Goal: Transaction & Acquisition: Download file/media

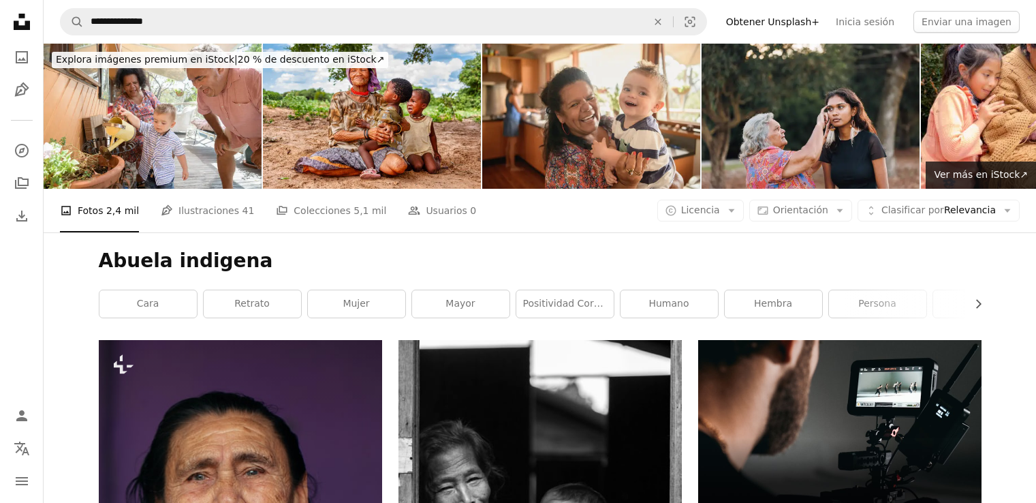
scroll to position [7834, 0]
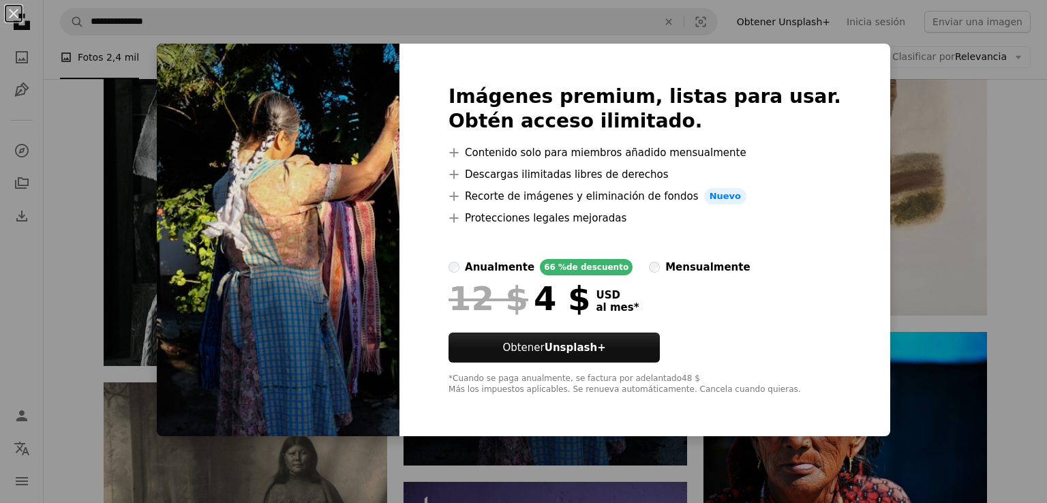
click at [90, 134] on div "An X shape Imágenes premium, listas para usar. Obtén acceso ilimitado. A plus s…" at bounding box center [523, 251] width 1047 height 503
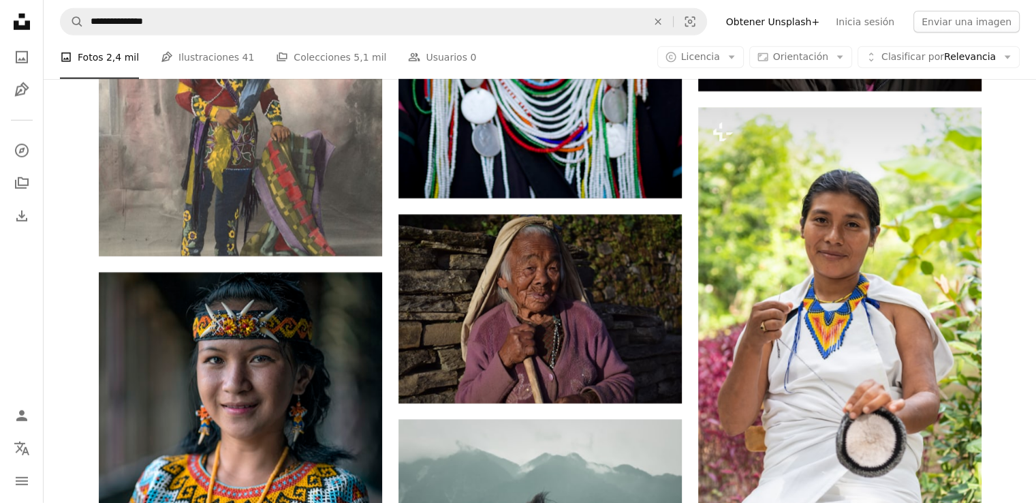
scroll to position [9128, 0]
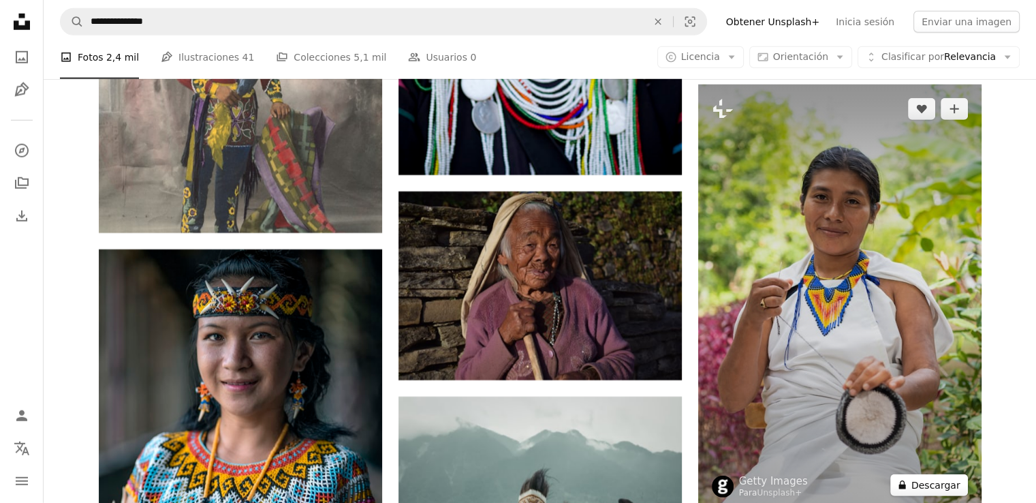
click at [947, 491] on button "A lock Descargar" at bounding box center [930, 485] width 78 height 22
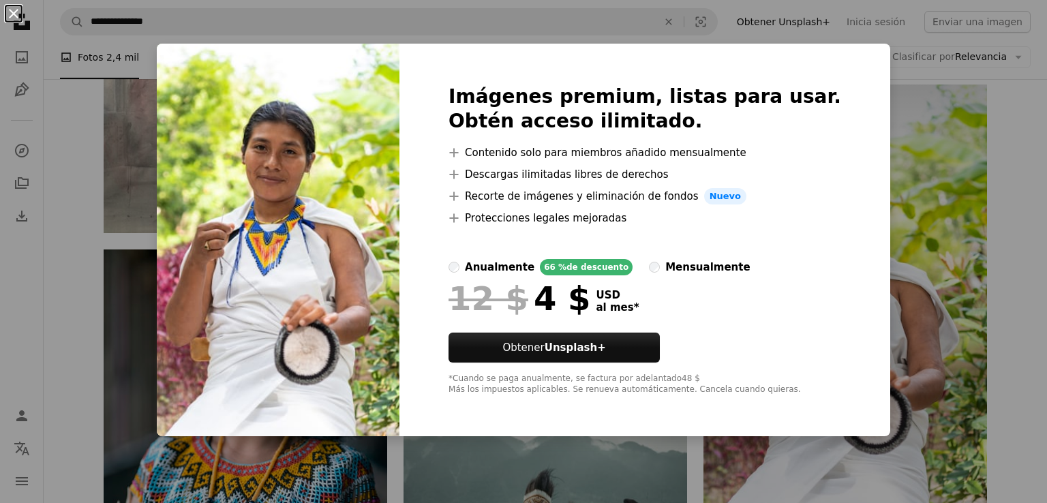
click at [14, 17] on button "An X shape" at bounding box center [13, 13] width 16 height 16
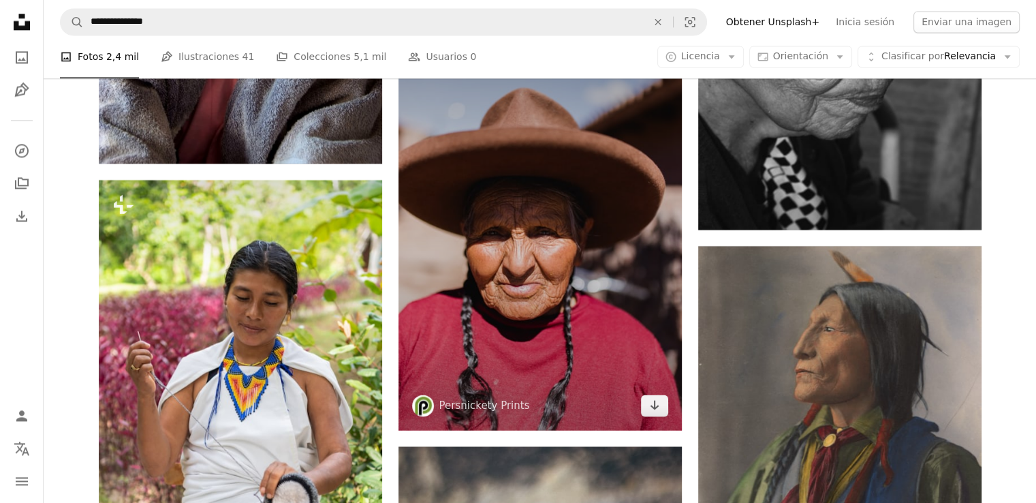
scroll to position [12399, 0]
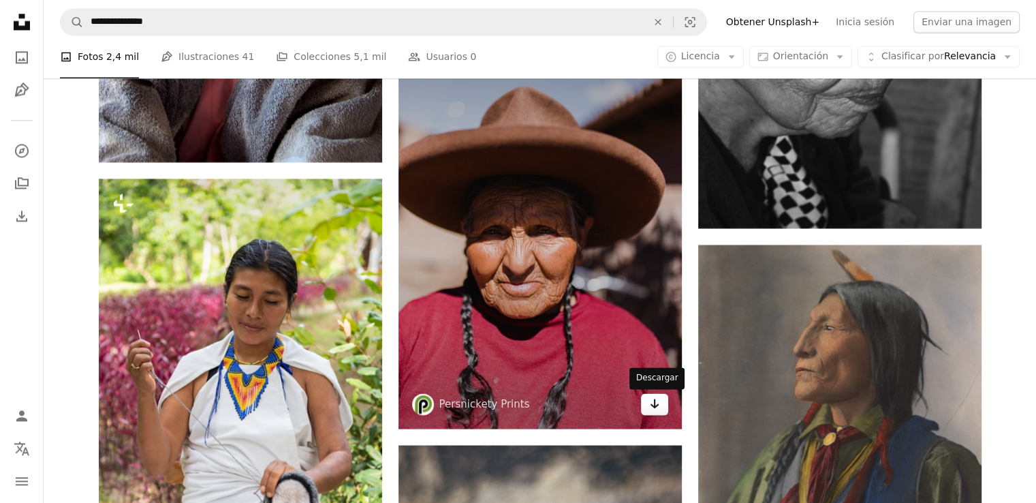
click at [655, 410] on icon "Arrow pointing down" at bounding box center [654, 403] width 11 height 16
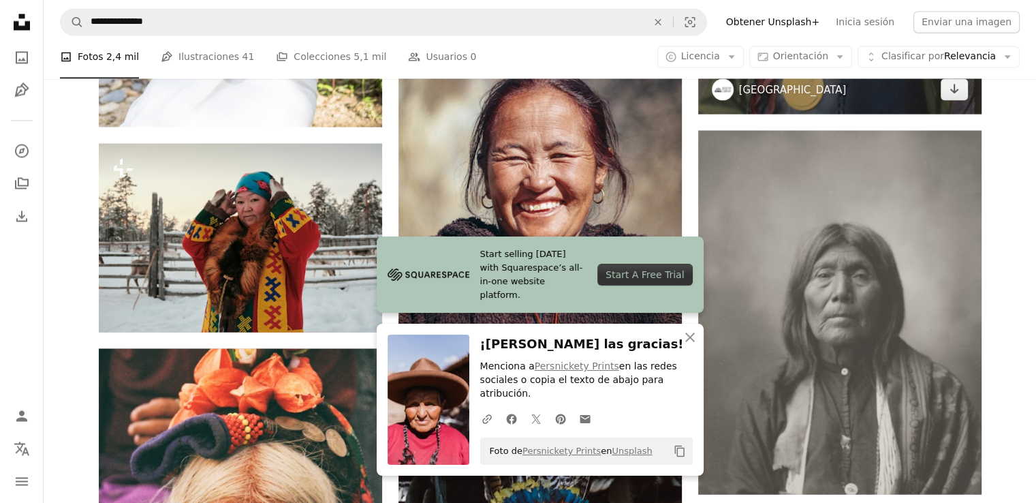
scroll to position [12944, 0]
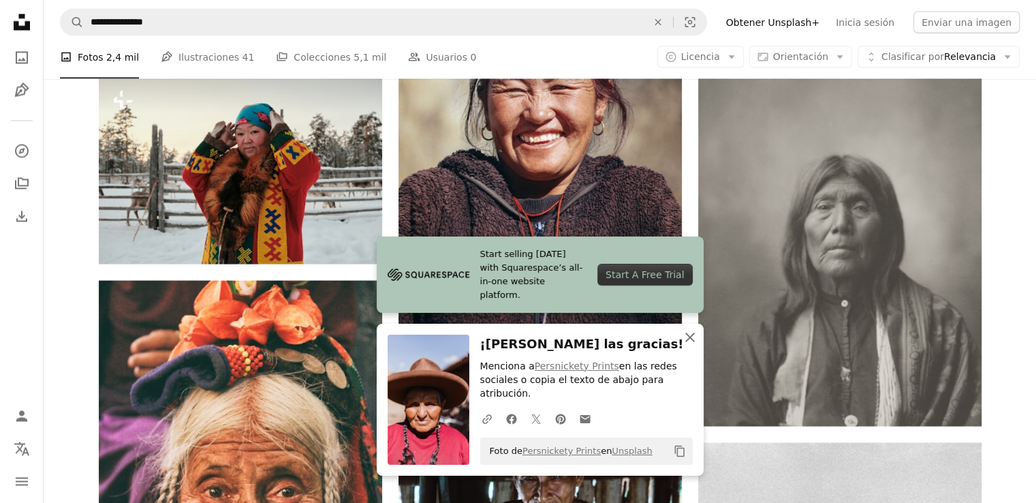
click at [687, 342] on icon "button" at bounding box center [690, 338] width 10 height 10
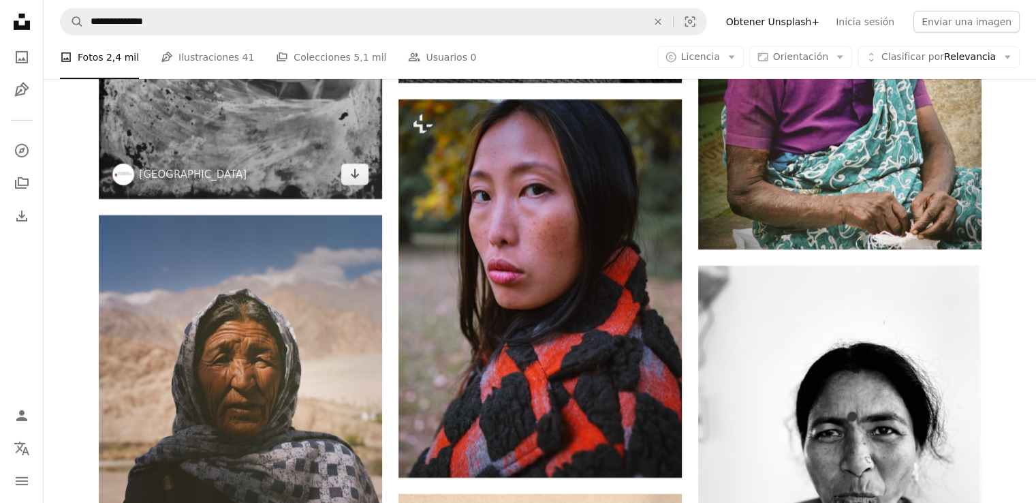
scroll to position [20030, 0]
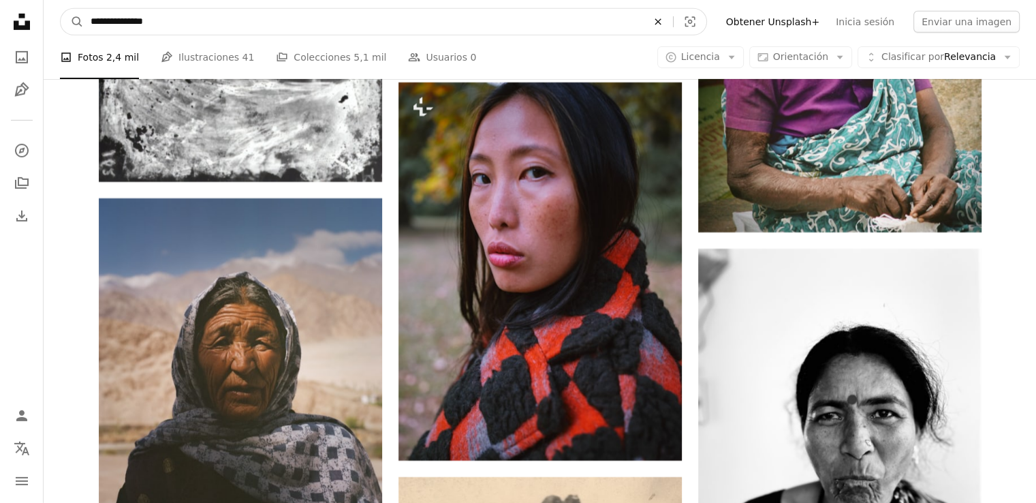
click at [673, 25] on icon "An X shape" at bounding box center [658, 21] width 30 height 11
type input "**********"
click at [61, 9] on button "A magnifying glass" at bounding box center [72, 22] width 23 height 26
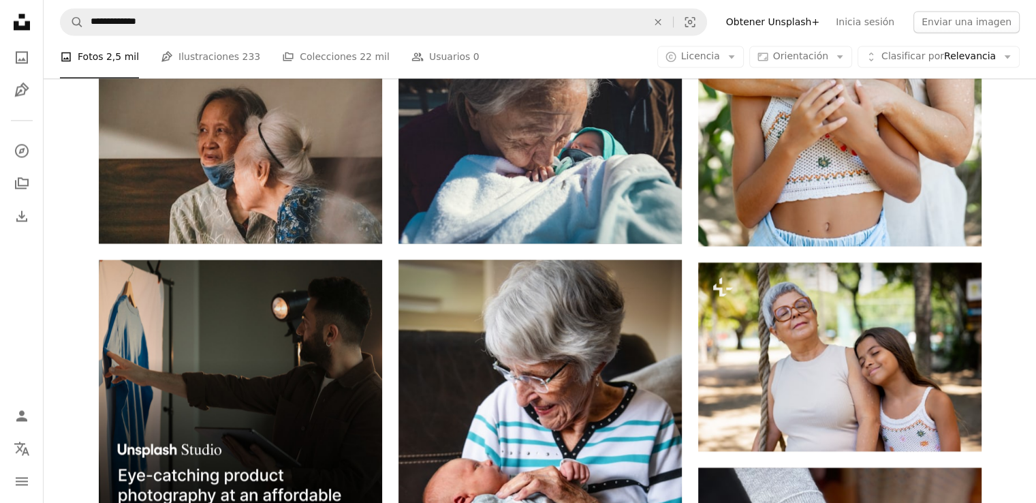
scroll to position [2112, 0]
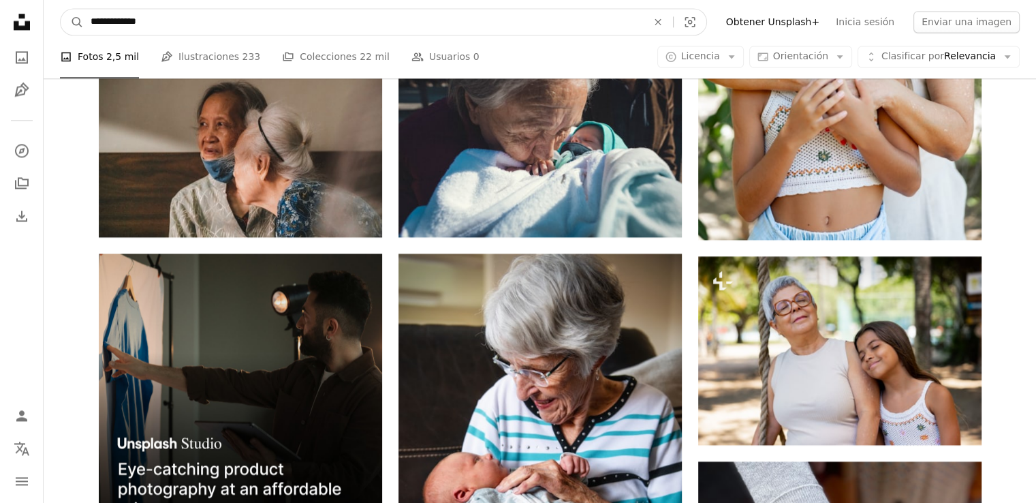
click at [207, 24] on input "**********" at bounding box center [363, 22] width 559 height 26
type input "**********"
click at [61, 9] on button "A magnifying glass" at bounding box center [72, 22] width 23 height 26
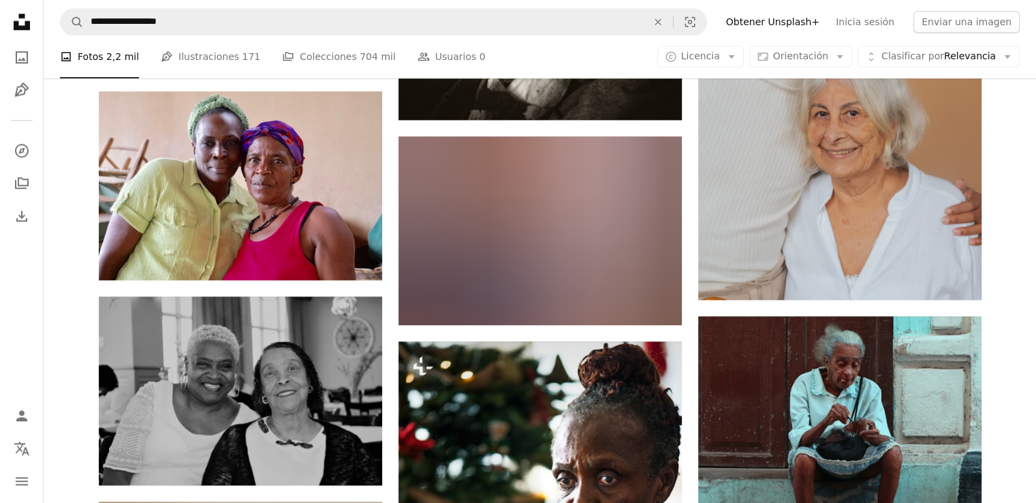
scroll to position [1499, 0]
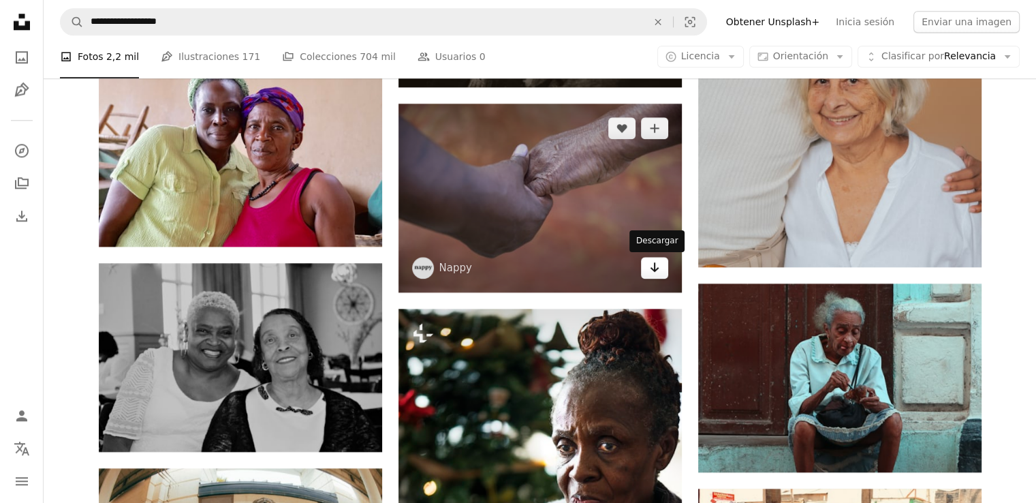
click at [651, 270] on icon "Arrow pointing down" at bounding box center [654, 267] width 11 height 16
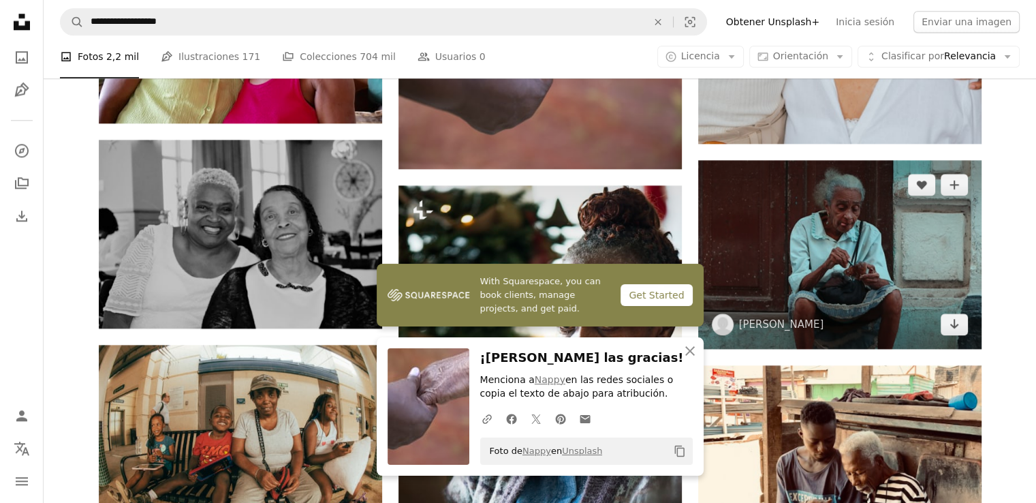
scroll to position [1635, 0]
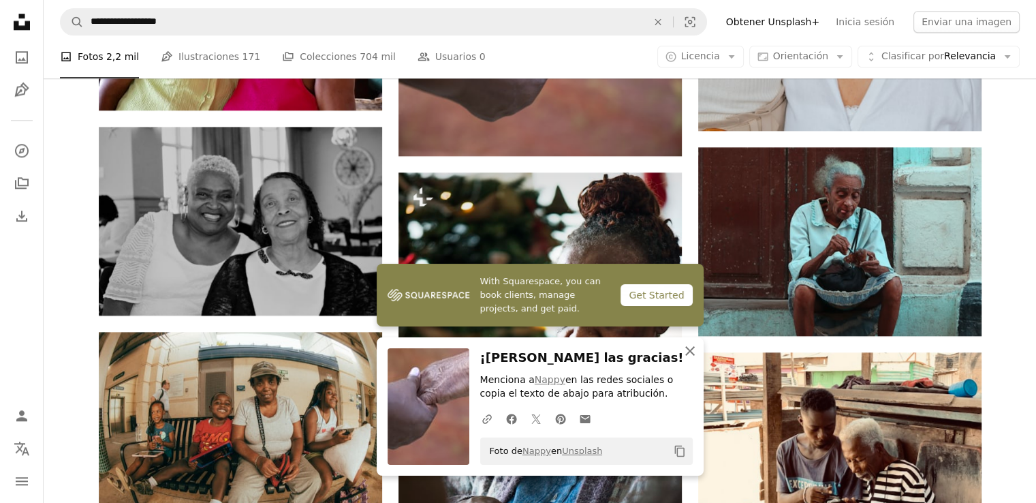
click at [693, 347] on icon "button" at bounding box center [690, 351] width 10 height 10
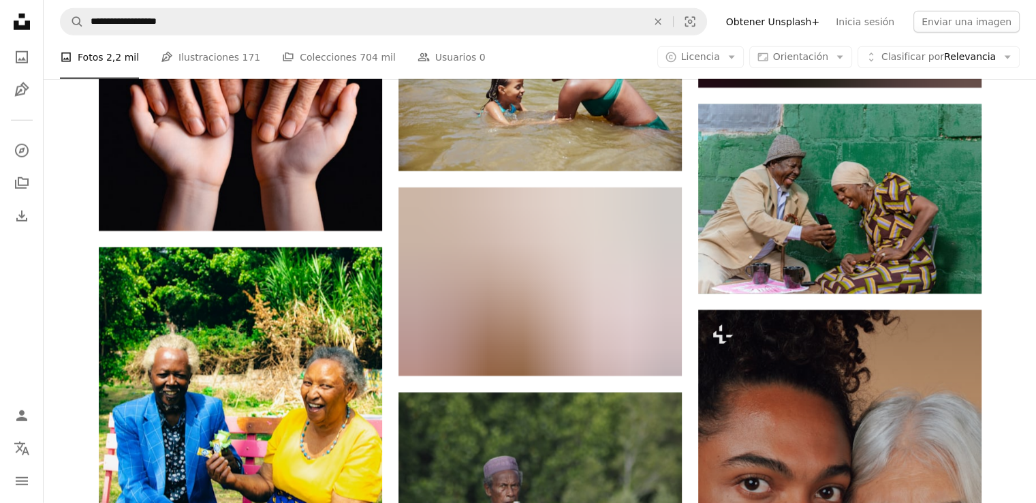
scroll to position [3747, 0]
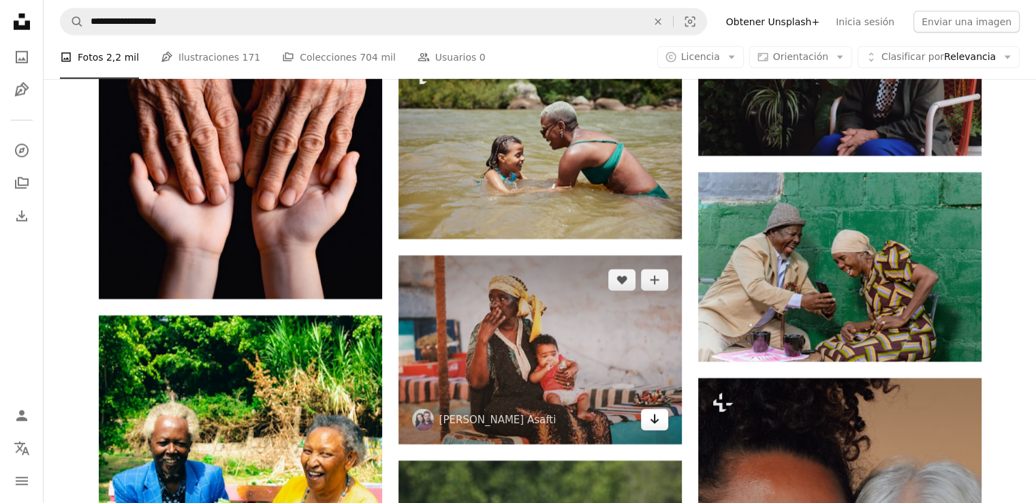
click at [667, 424] on link "Arrow pointing down" at bounding box center [654, 420] width 27 height 22
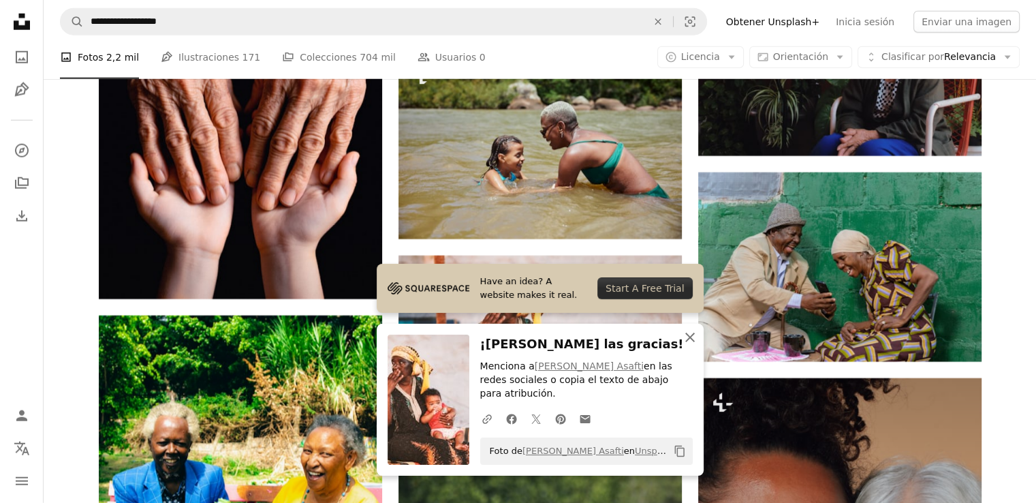
click at [690, 345] on icon "An X shape" at bounding box center [690, 337] width 16 height 16
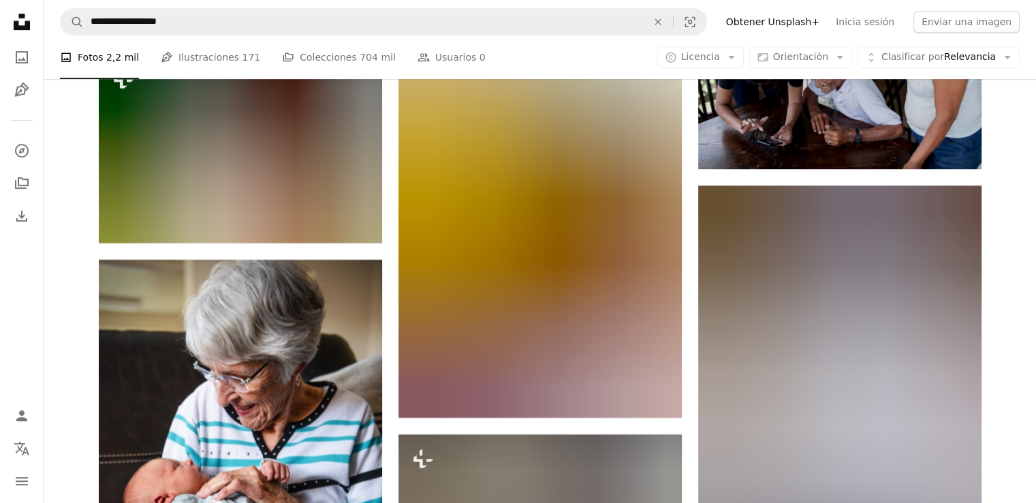
scroll to position [5996, 0]
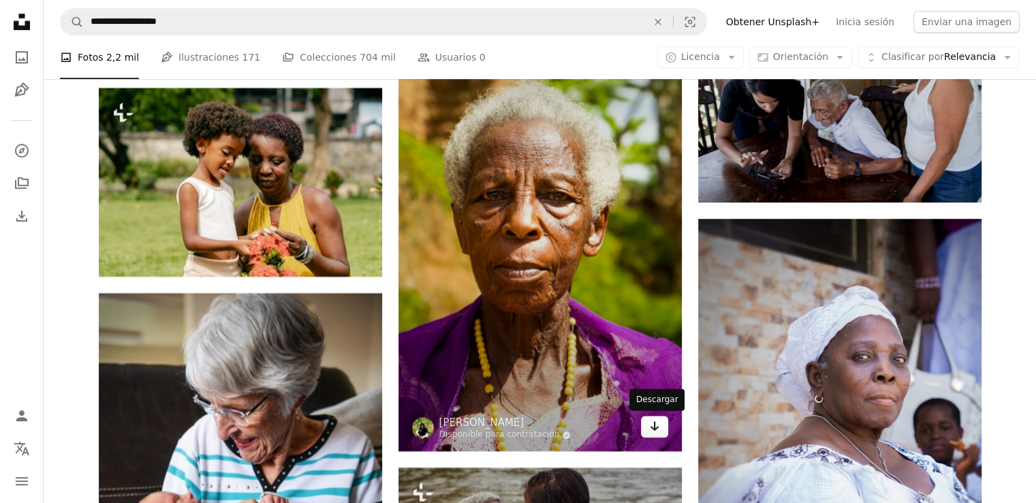
click at [655, 429] on icon "Descargar" at bounding box center [654, 426] width 9 height 10
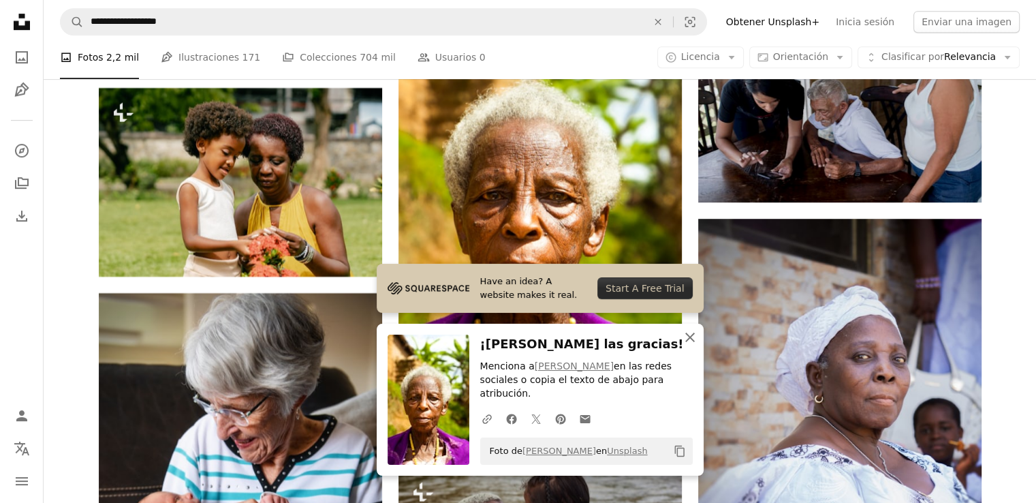
click at [692, 345] on icon "An X shape" at bounding box center [690, 337] width 16 height 16
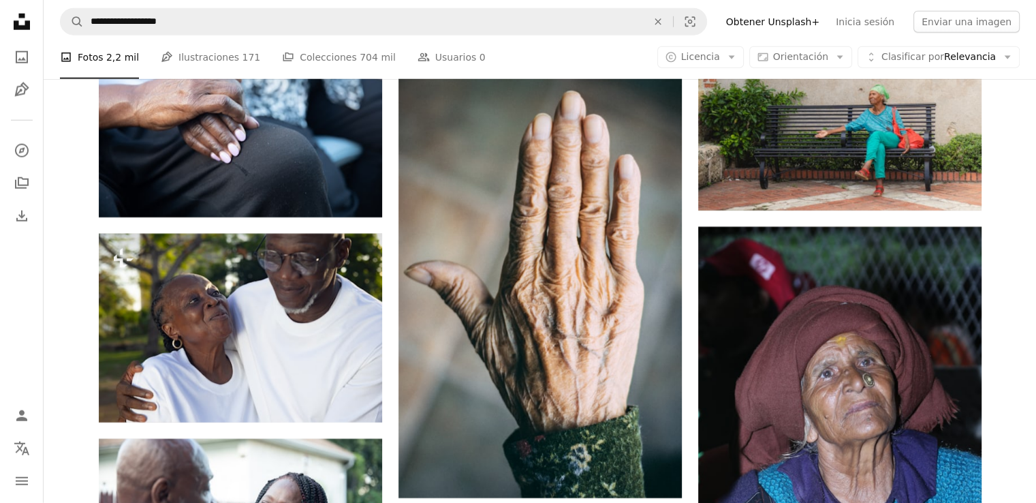
scroll to position [8926, 0]
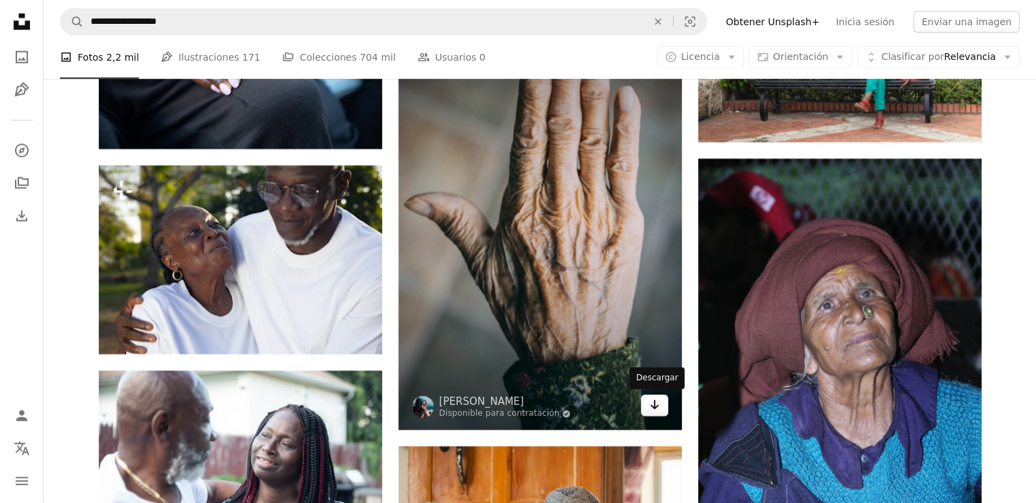
click at [654, 409] on icon "Arrow pointing down" at bounding box center [654, 405] width 11 height 16
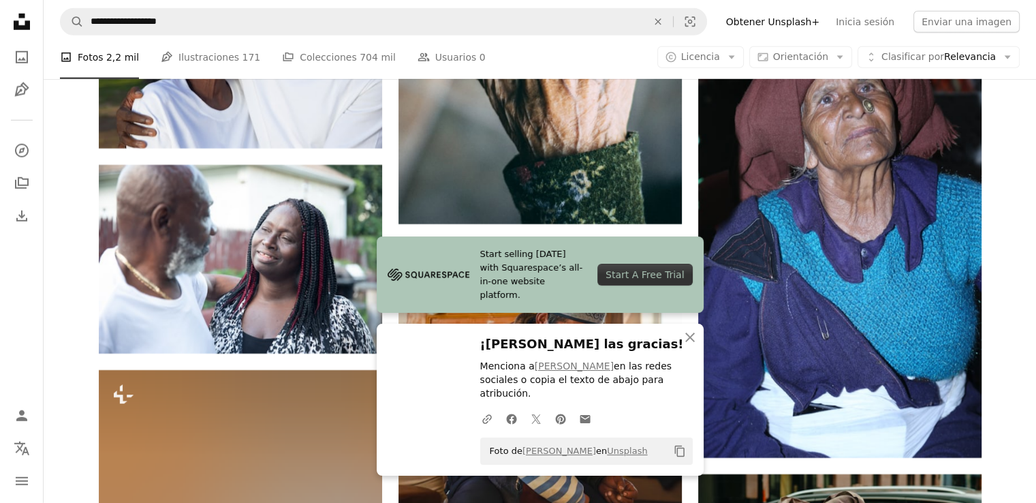
scroll to position [9198, 0]
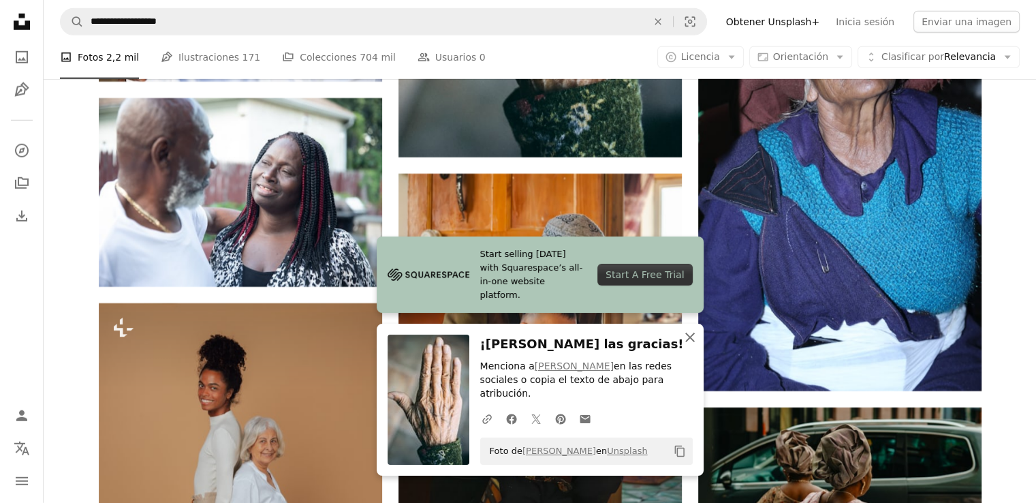
click at [692, 342] on icon "button" at bounding box center [690, 338] width 10 height 10
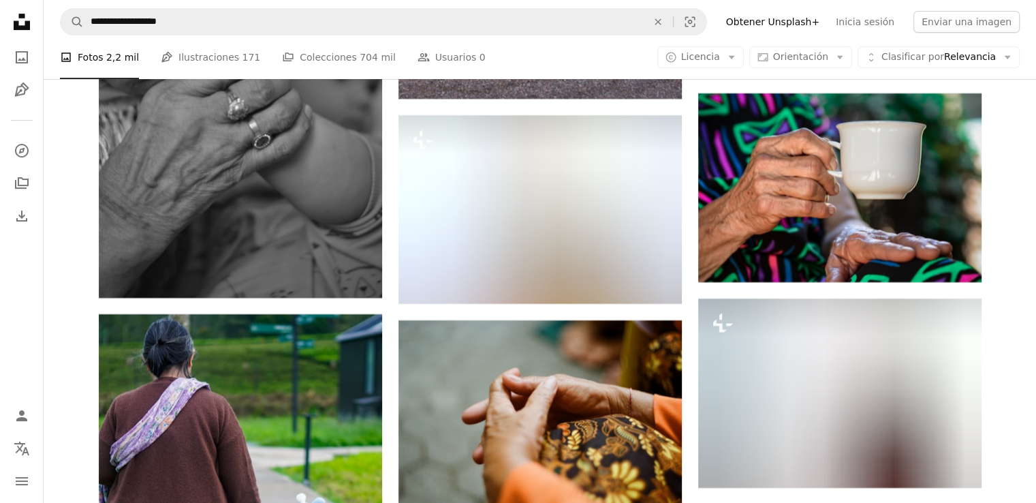
scroll to position [10970, 0]
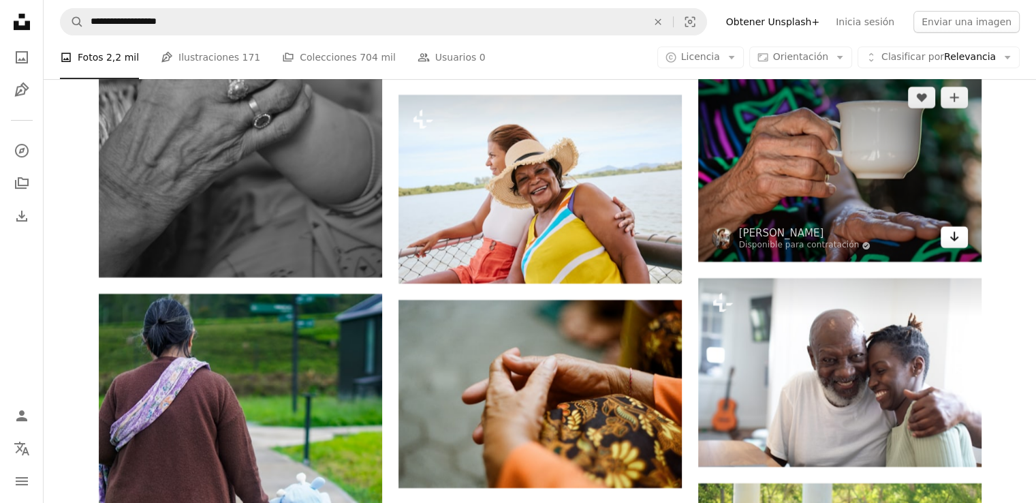
click at [949, 245] on icon "Arrow pointing down" at bounding box center [954, 236] width 11 height 16
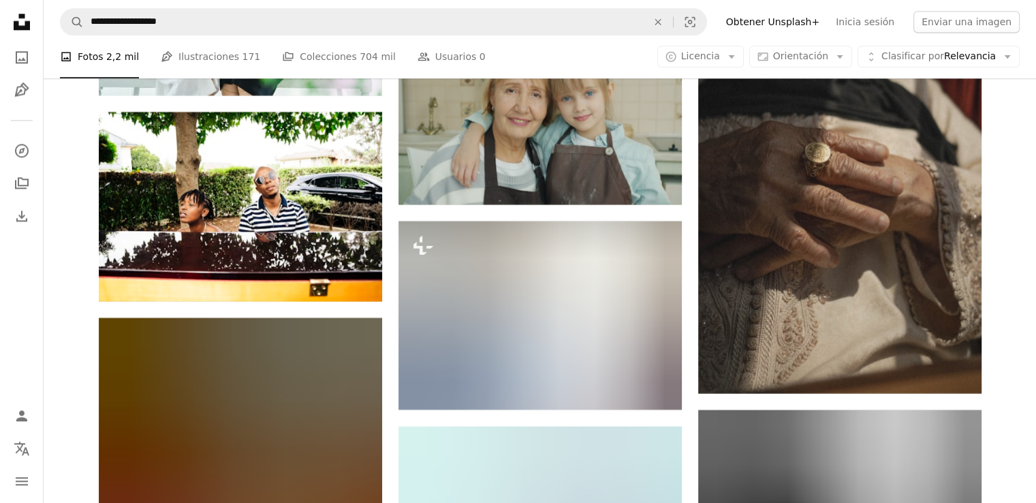
scroll to position [17260, 0]
